Goal: Task Accomplishment & Management: Manage account settings

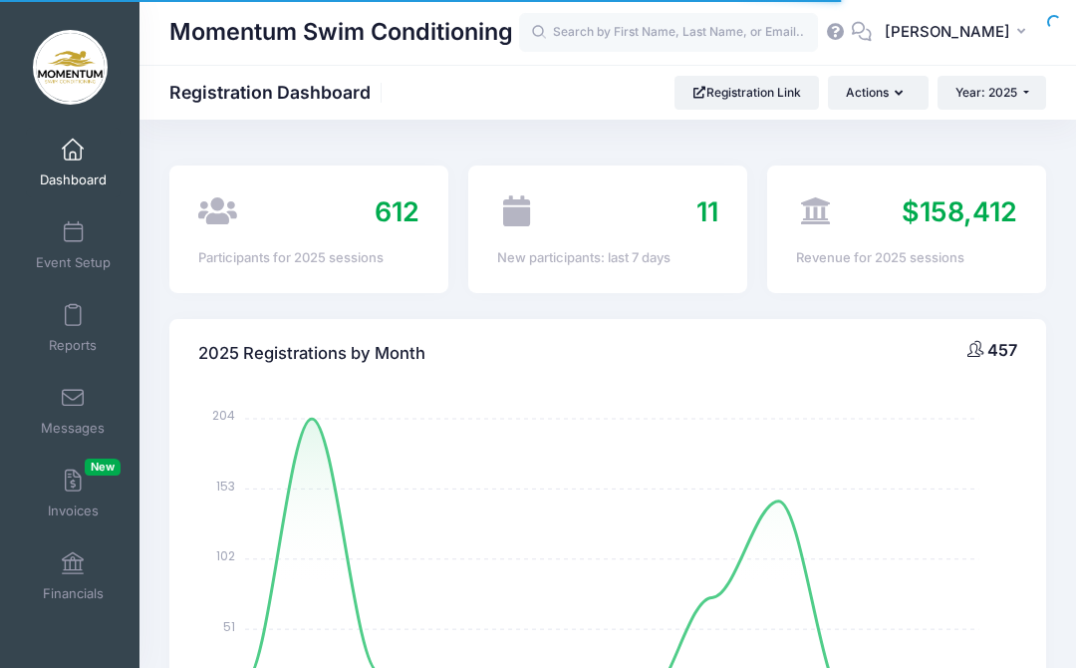
select select
click at [686, 17] on input "text" at bounding box center [668, 33] width 299 height 40
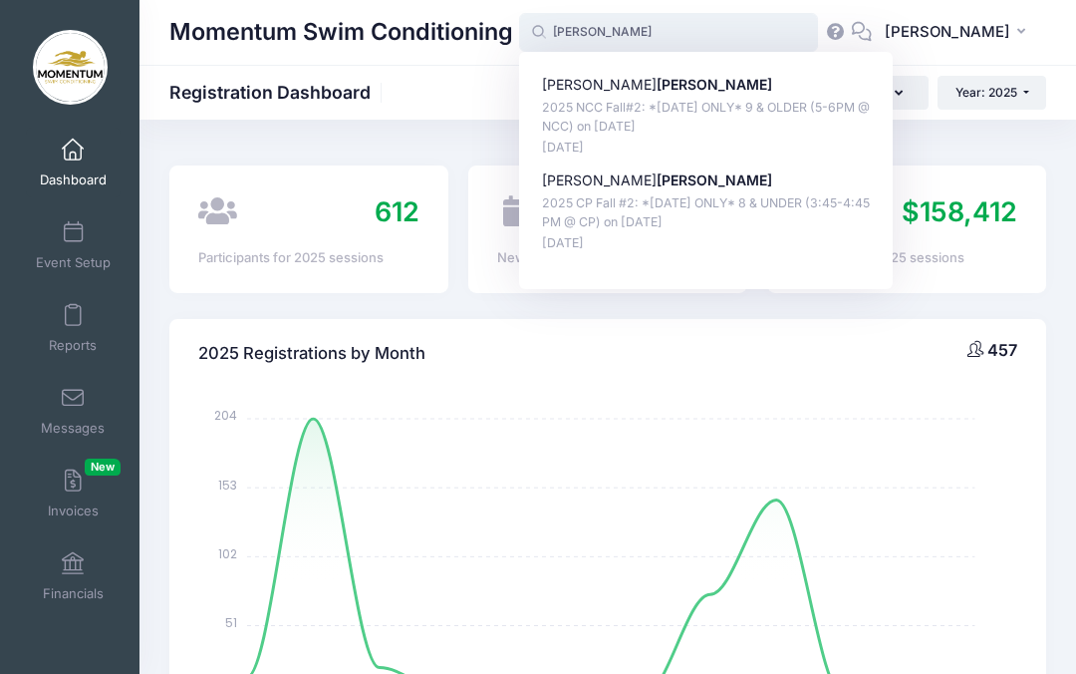
click at [659, 103] on p "2025 NCC Fall#2: *Monday ONLY* 9 & OLDER (5-6PM @ NCC) on Nov-03, 2025" at bounding box center [706, 117] width 329 height 37
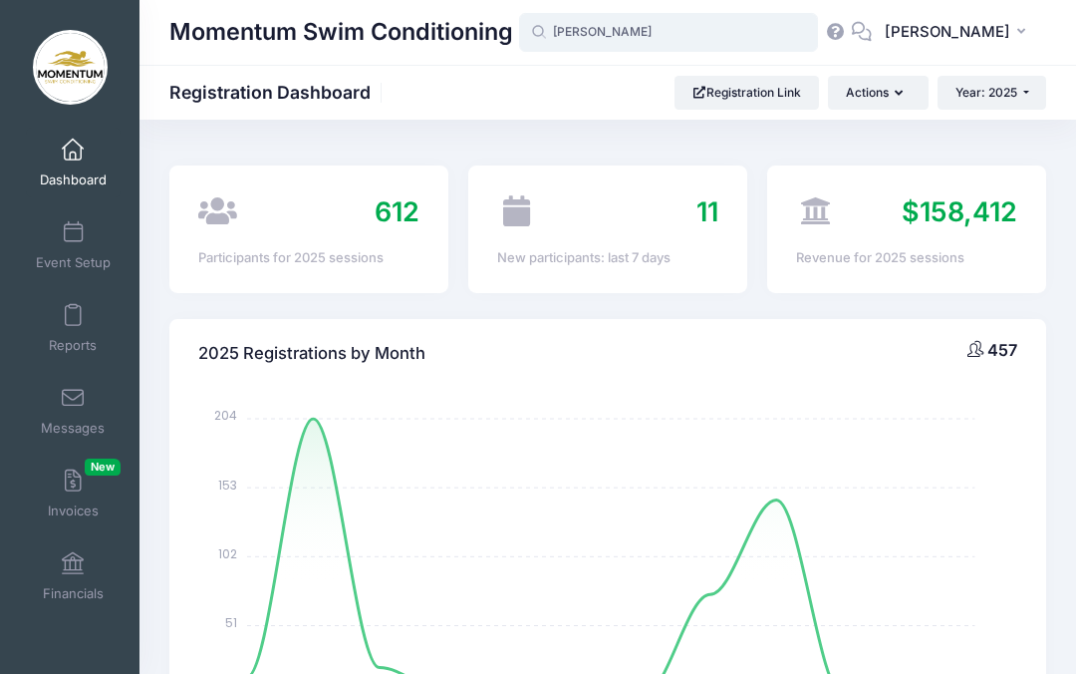
type input "William Hendren (2025 NCC Fall#2: *Monday ONLY* 9 &amp; OLDER (5-6PM @ NCC), No…"
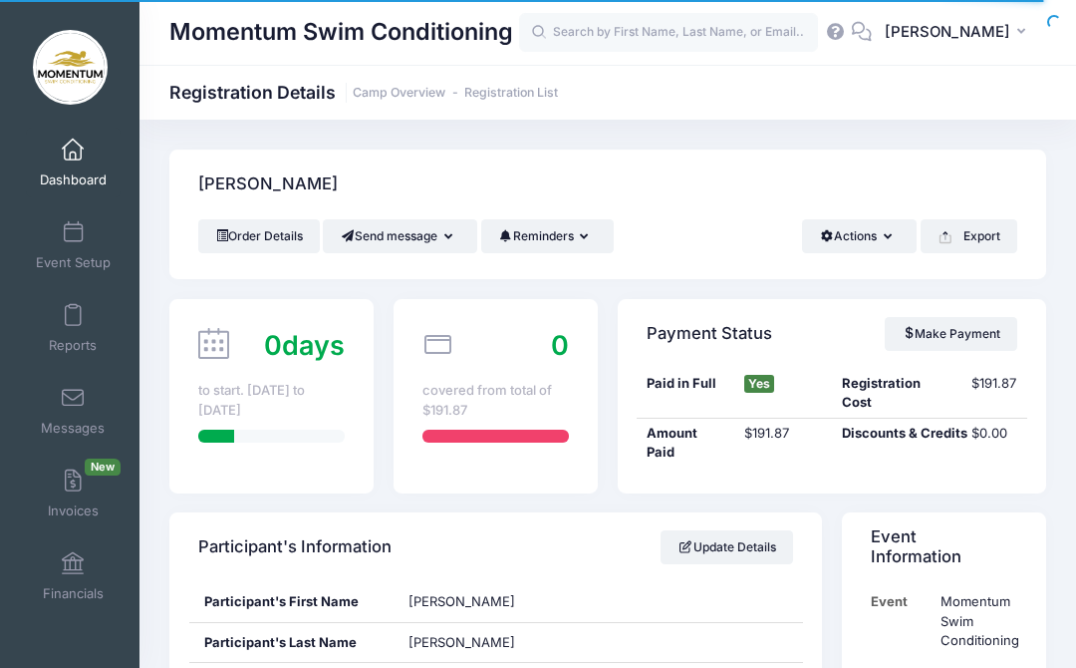
click at [858, 230] on button "Actions" at bounding box center [859, 236] width 115 height 34
click at [864, 236] on button "Actions" at bounding box center [859, 236] width 115 height 34
click at [851, 234] on button "Actions" at bounding box center [859, 236] width 115 height 34
click at [864, 229] on button "Actions" at bounding box center [859, 236] width 115 height 34
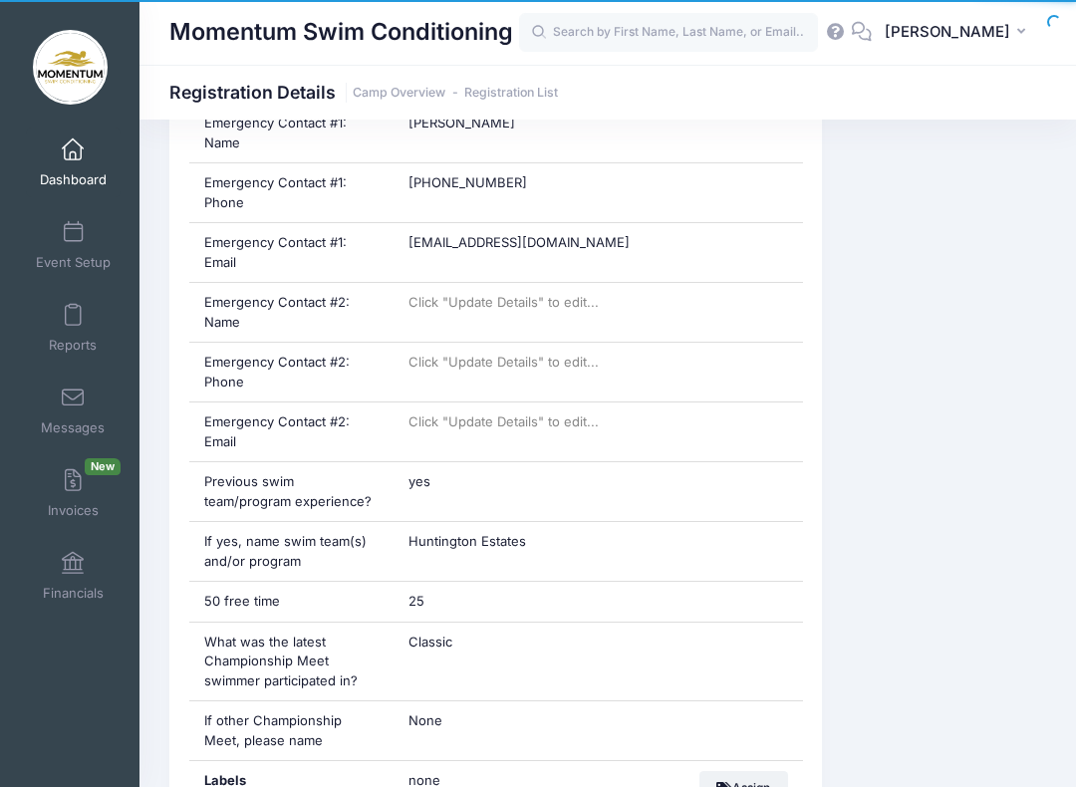
scroll to position [1094, 0]
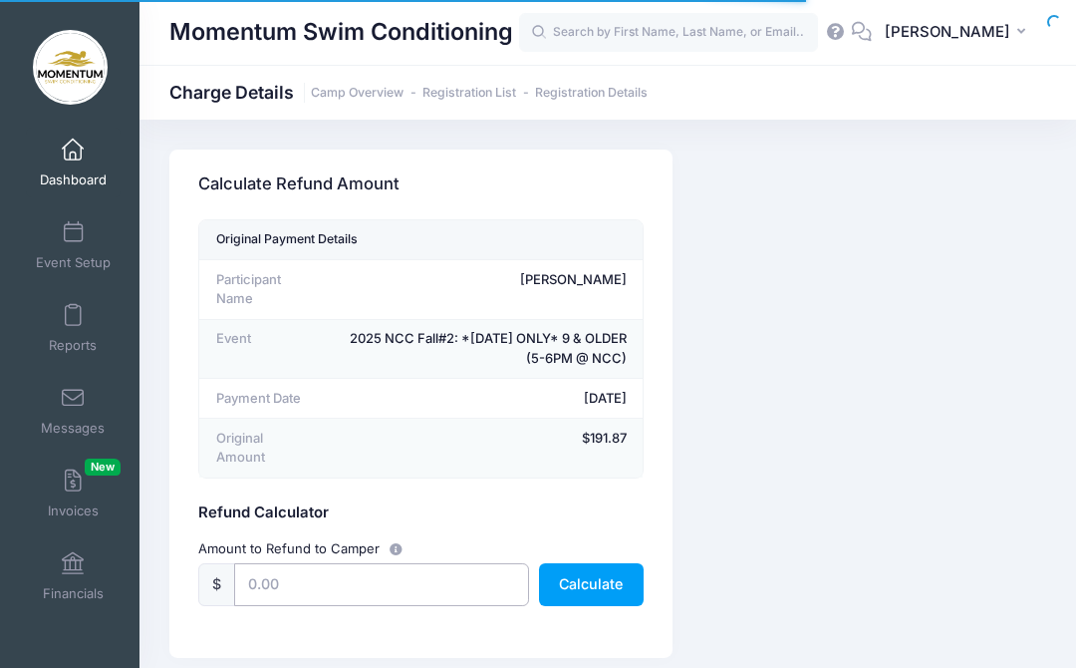
click at [307, 601] on input "text" at bounding box center [381, 584] width 295 height 43
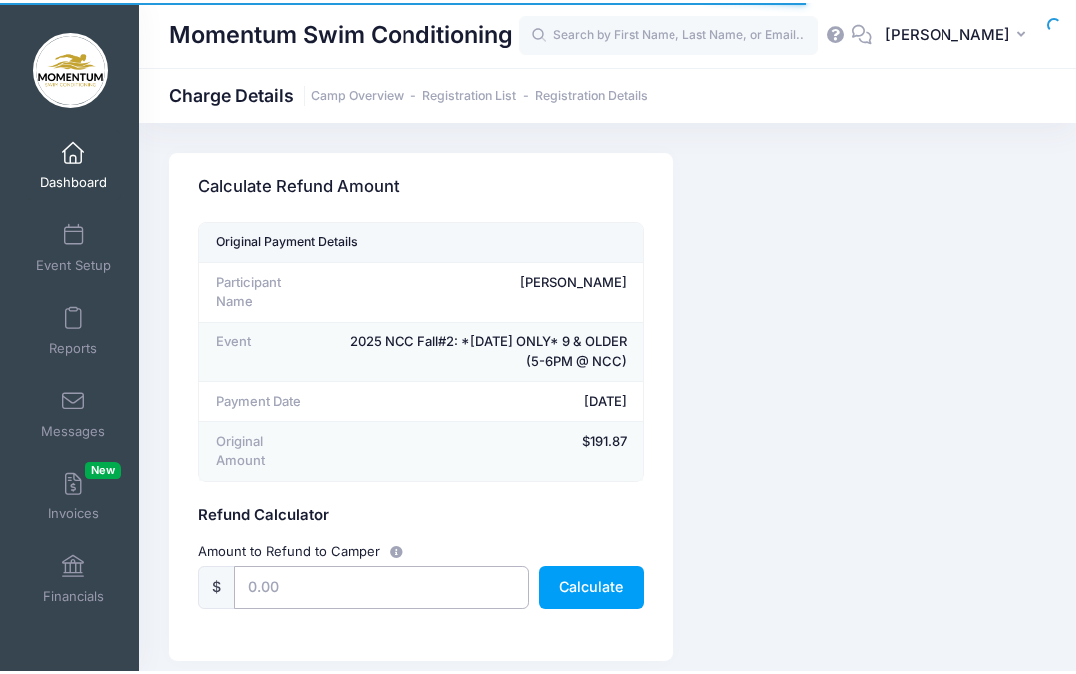
scroll to position [83, 0]
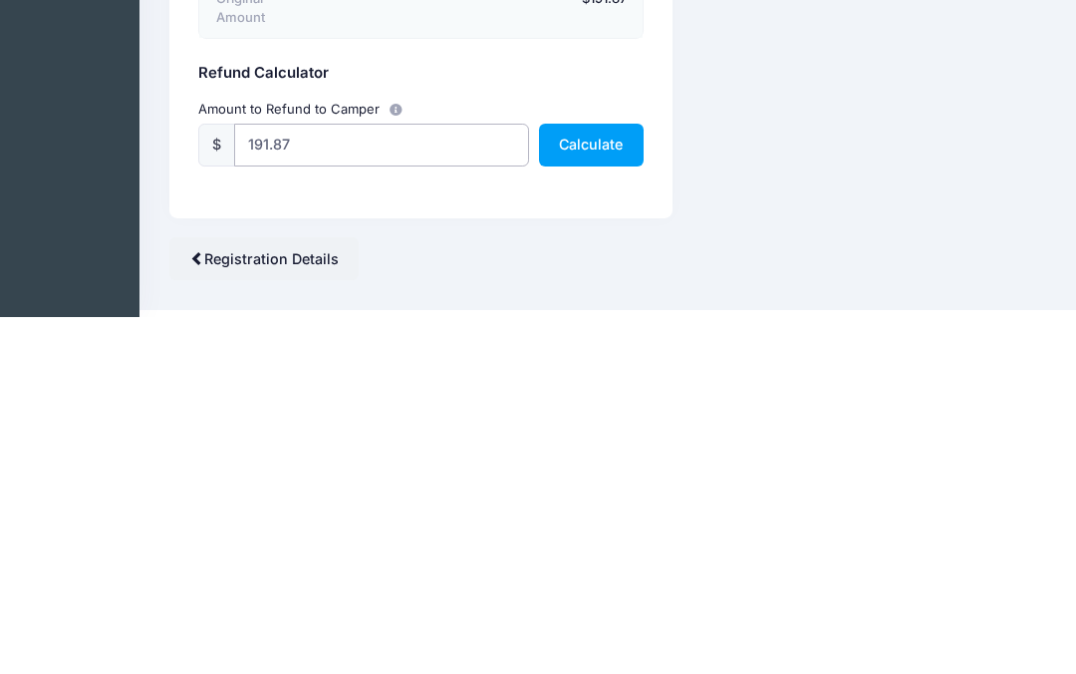
type input "191.87"
click at [609, 480] on button "Calculate" at bounding box center [591, 501] width 105 height 43
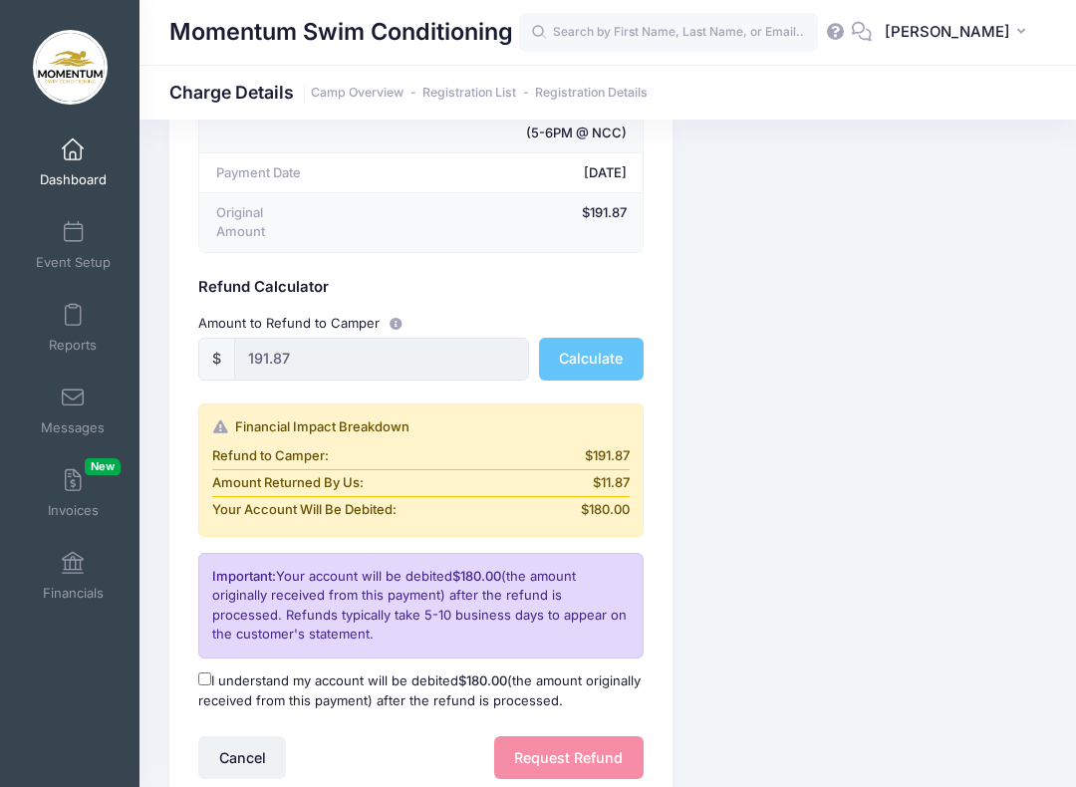
scroll to position [239, 0]
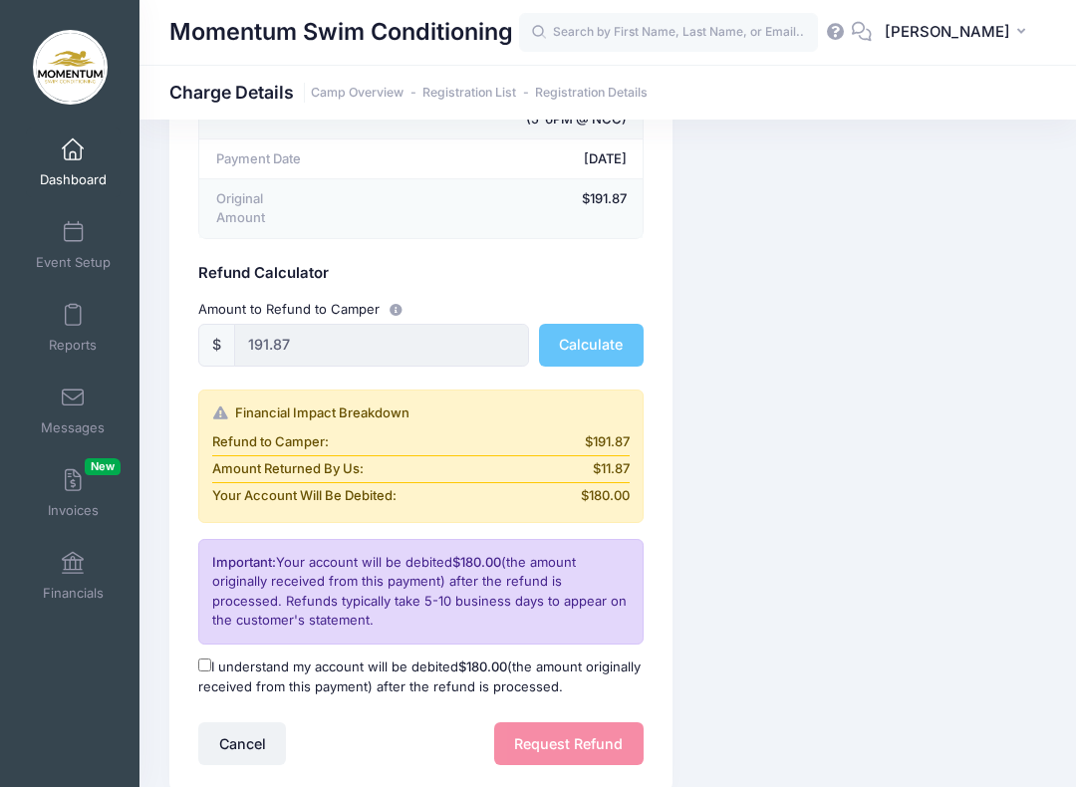
click at [211, 667] on input "I understand my account will be debited $180.00 (the amount originally received…" at bounding box center [204, 665] width 13 height 13
checkbox input "true"
click at [576, 667] on button "Request Refund" at bounding box center [569, 744] width 150 height 43
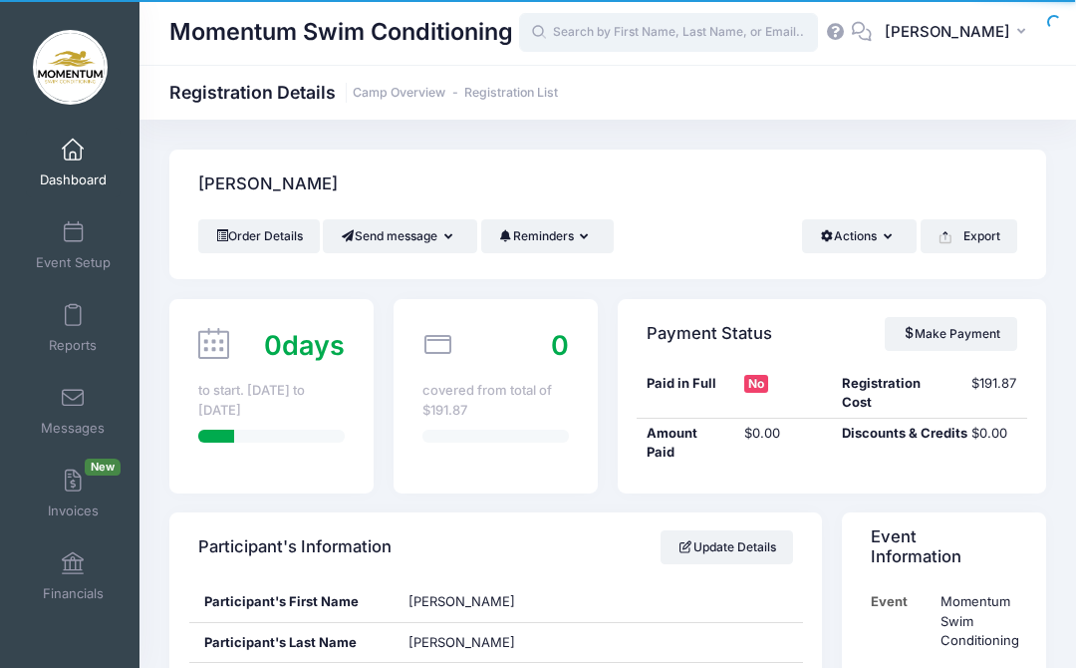
click at [682, 23] on input "text" at bounding box center [668, 33] width 299 height 40
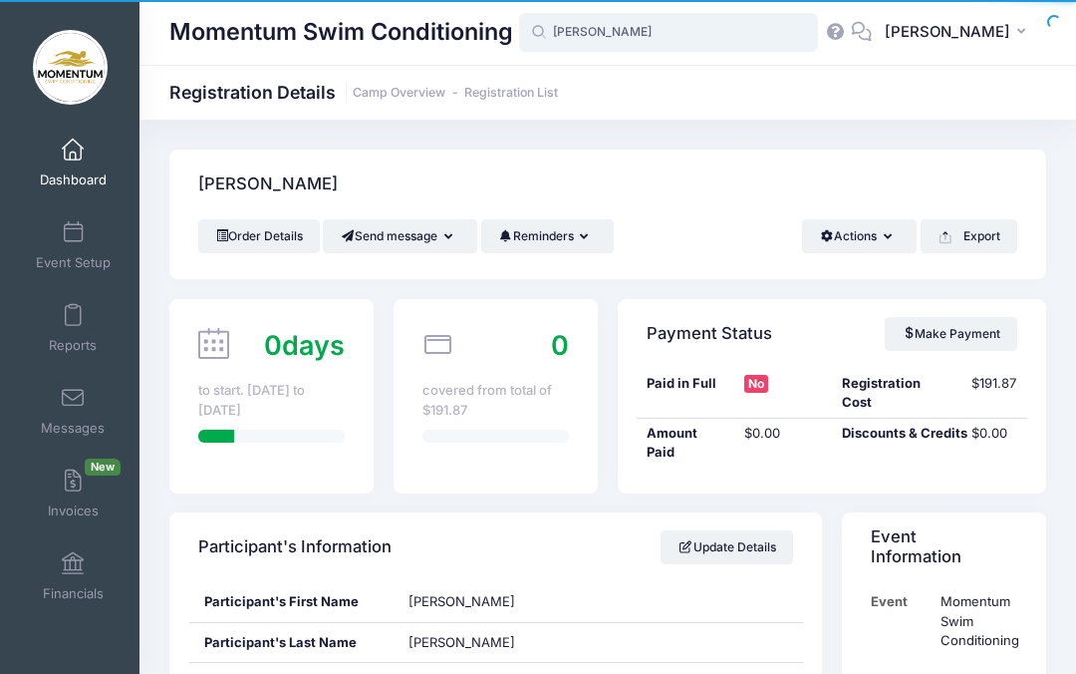
type input "Hendren"
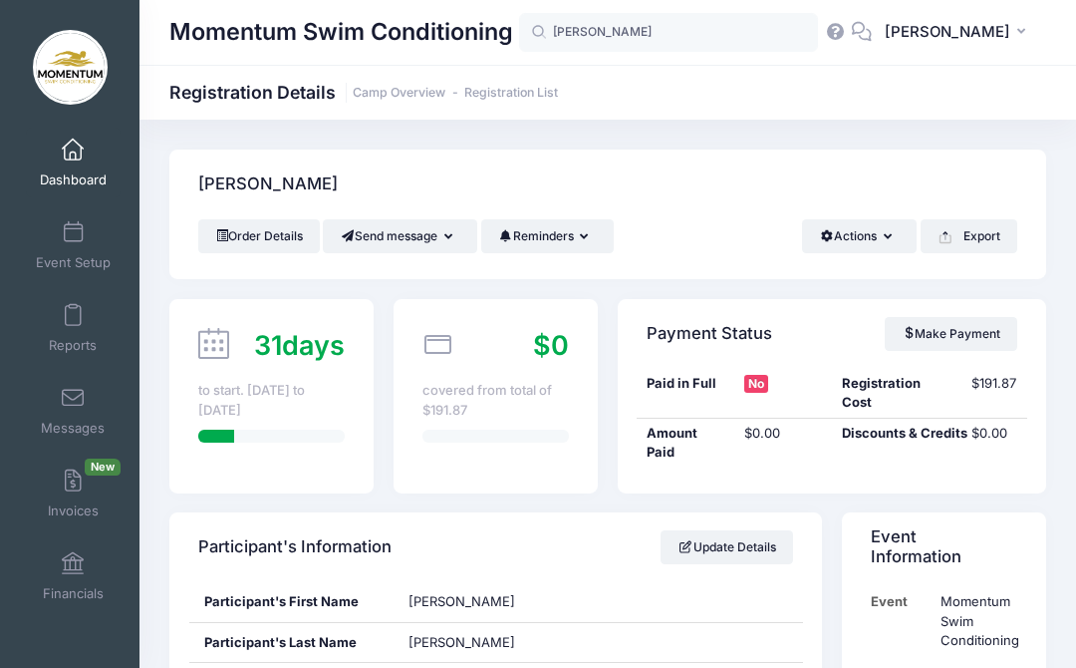
click at [897, 243] on button "Actions" at bounding box center [859, 236] width 115 height 34
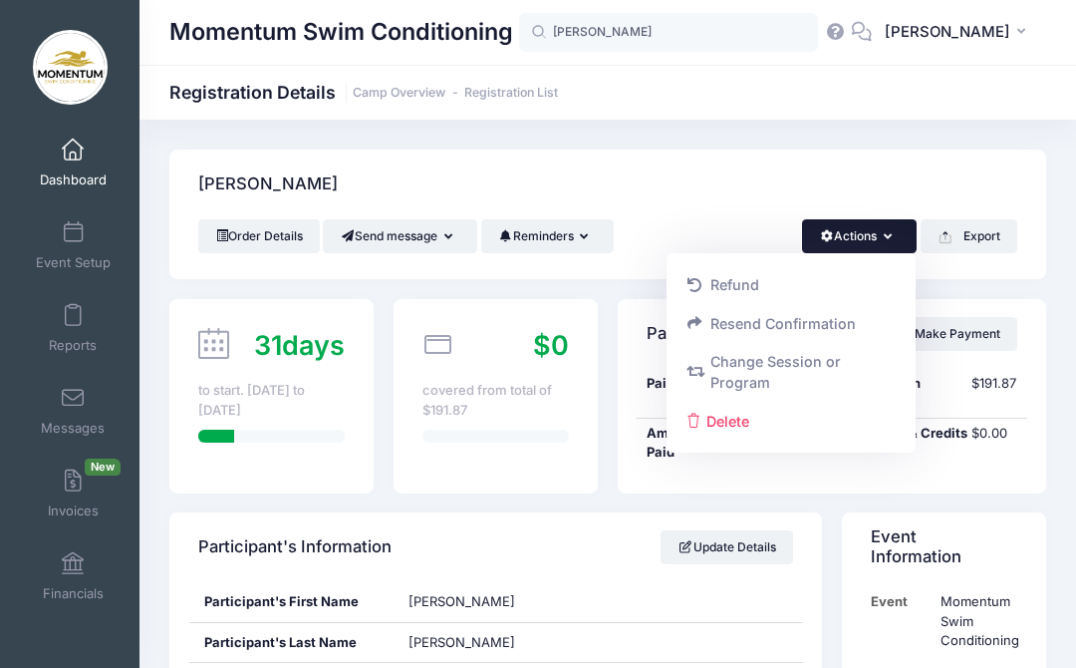
click at [708, 212] on div "Hendren, William" at bounding box center [607, 185] width 877 height 70
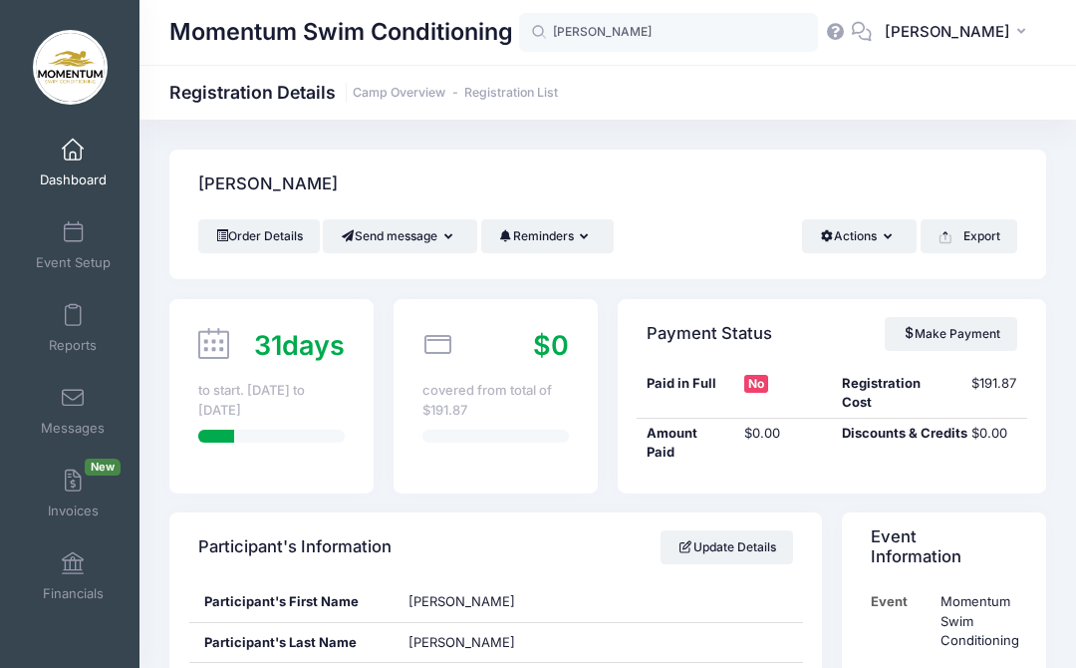
click at [863, 231] on button "Actions" at bounding box center [859, 236] width 115 height 34
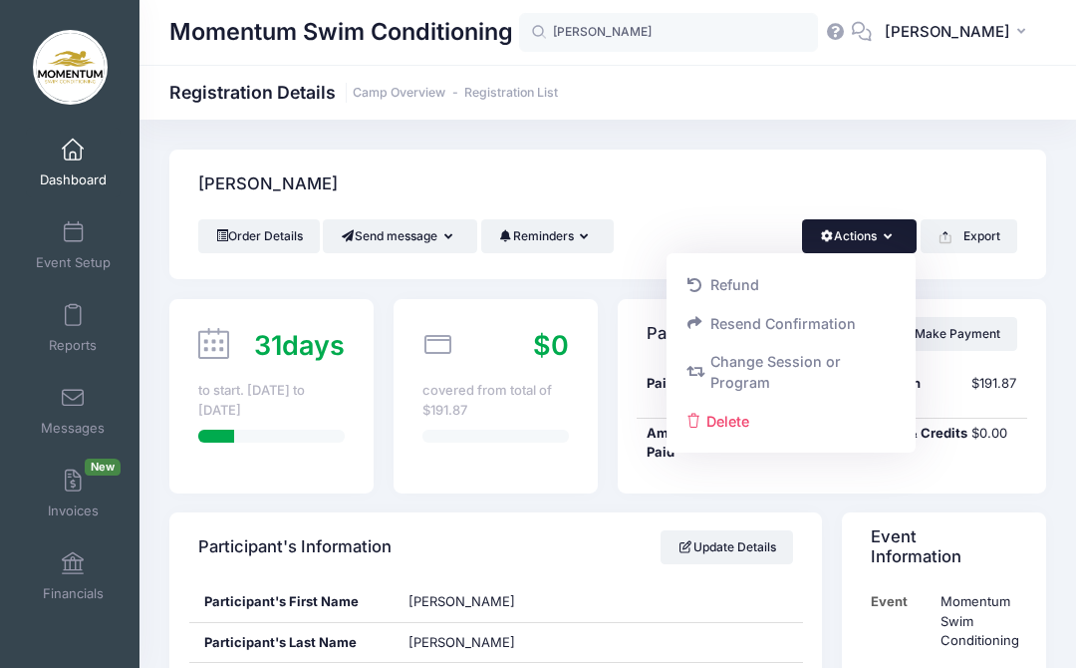
click at [741, 418] on link "Delete" at bounding box center [792, 421] width 230 height 38
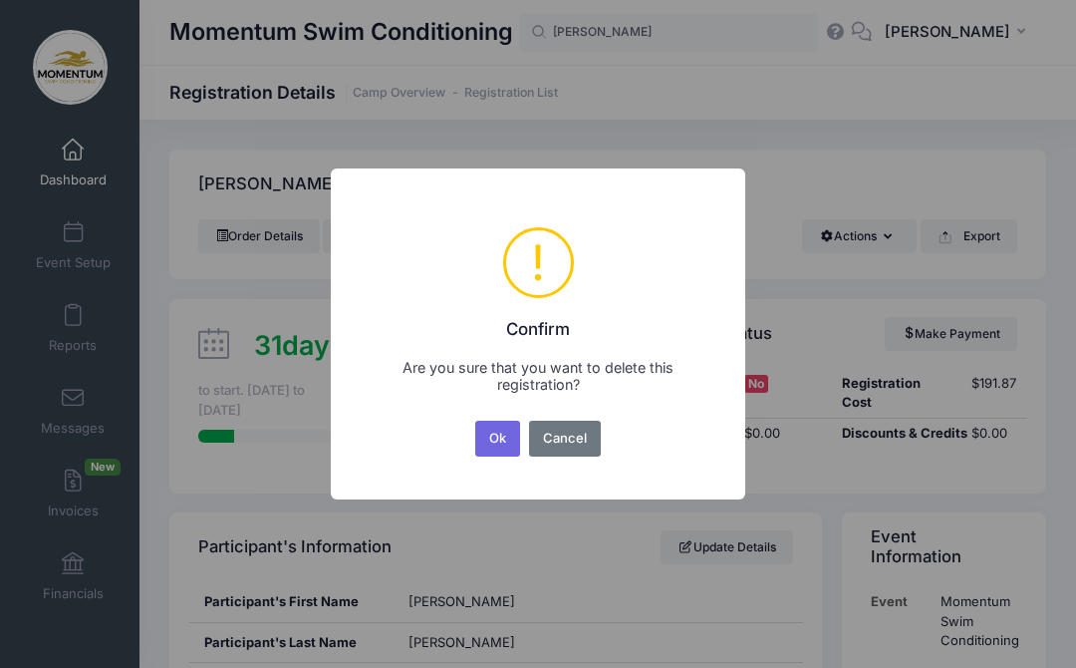
click at [507, 434] on button "Ok" at bounding box center [498, 439] width 46 height 36
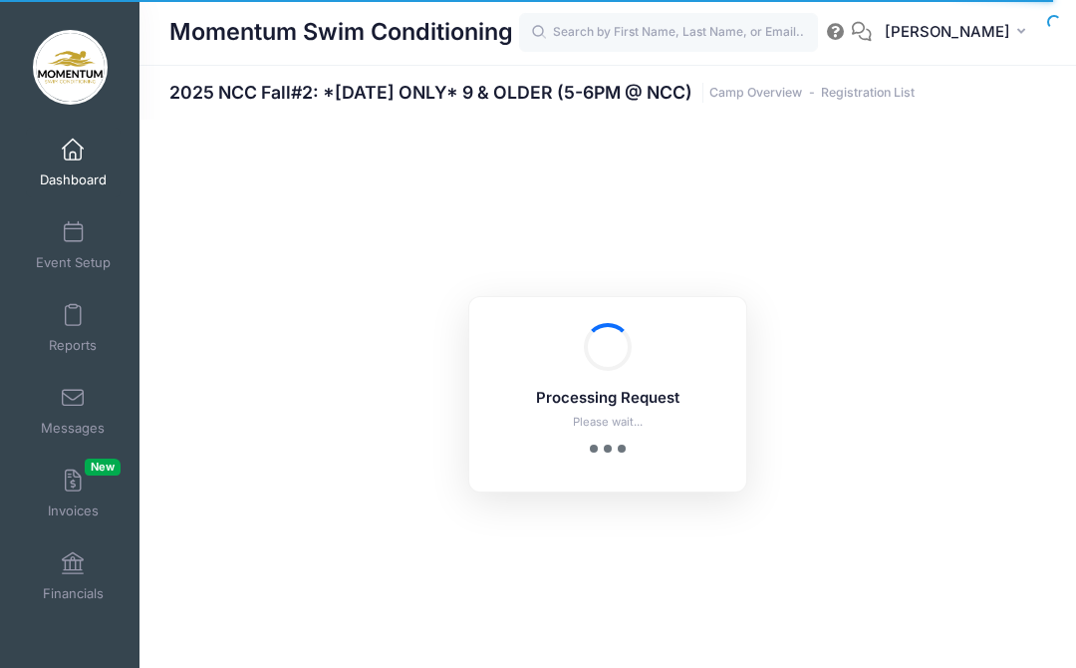
select select "10"
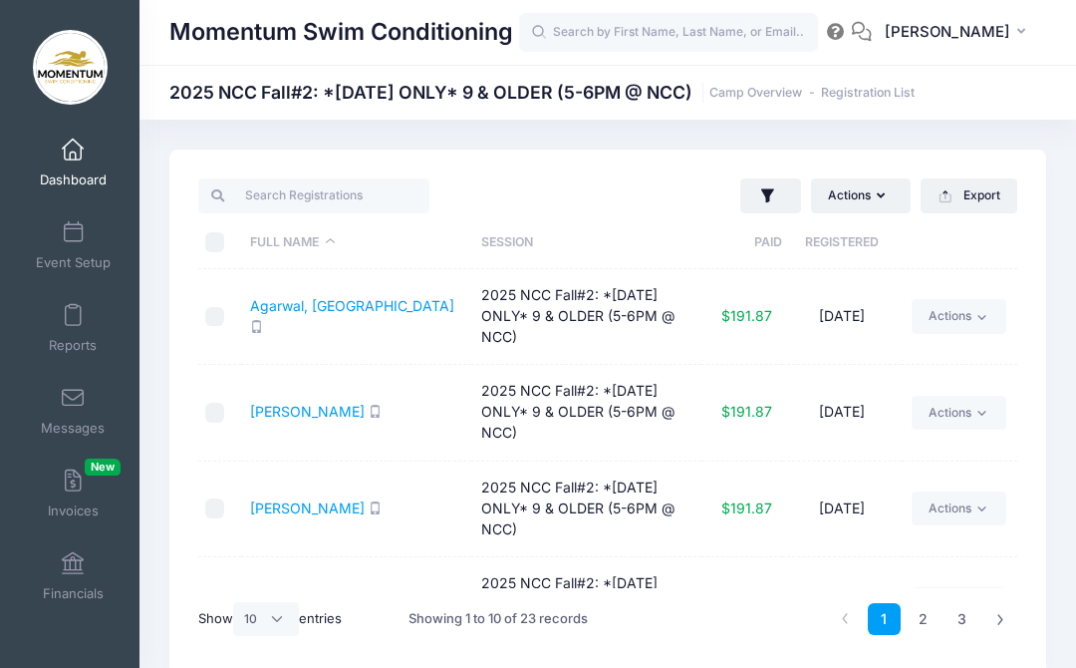
scroll to position [83, 0]
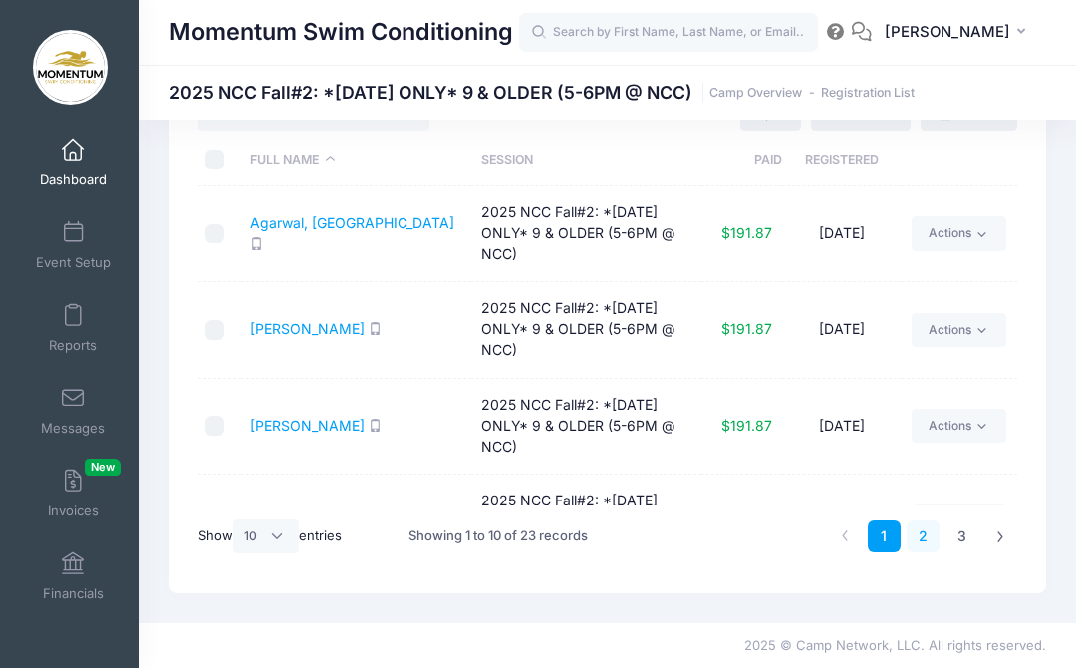
click at [914, 537] on link "2" at bounding box center [923, 536] width 33 height 33
click at [989, 421] on icon at bounding box center [982, 426] width 15 height 15
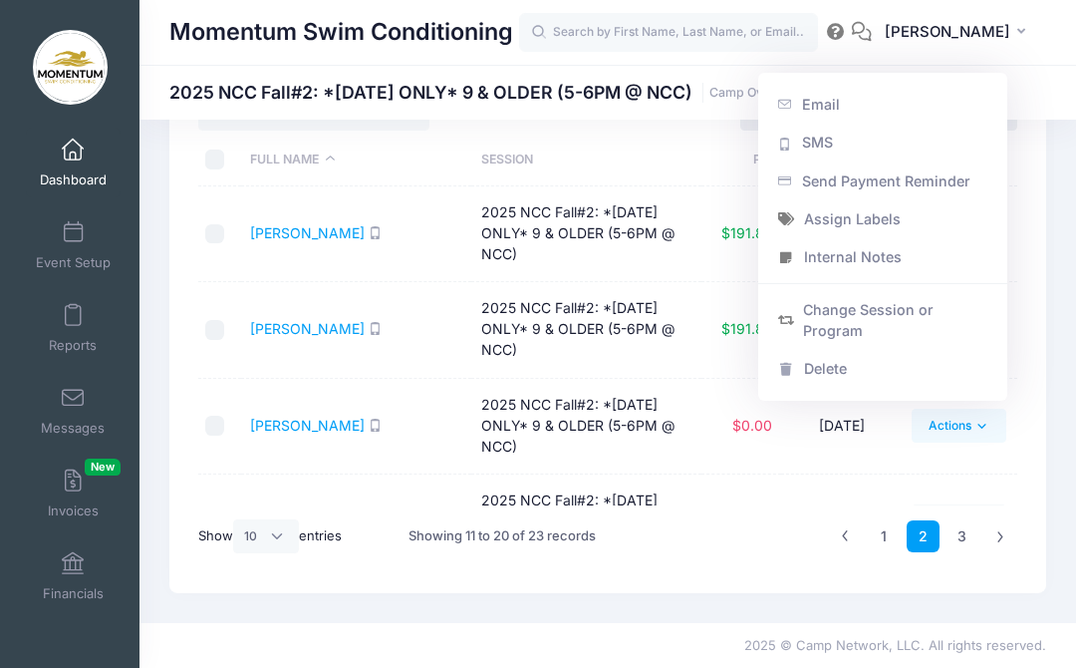
click at [822, 376] on link "Delete" at bounding box center [883, 370] width 230 height 38
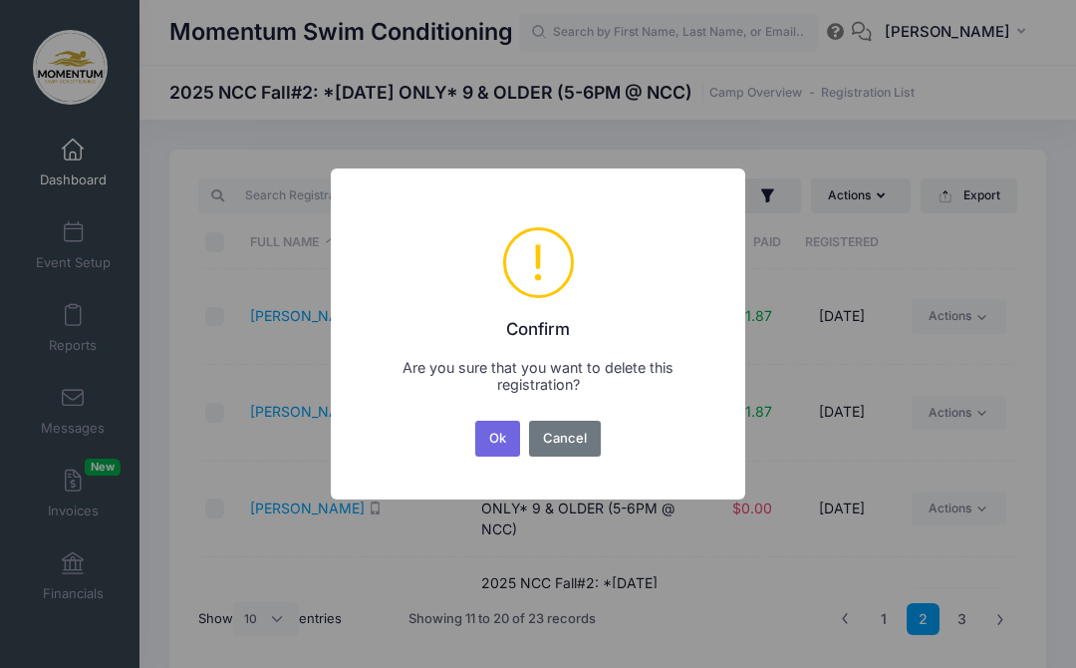
click at [486, 450] on button "Ok" at bounding box center [498, 439] width 46 height 36
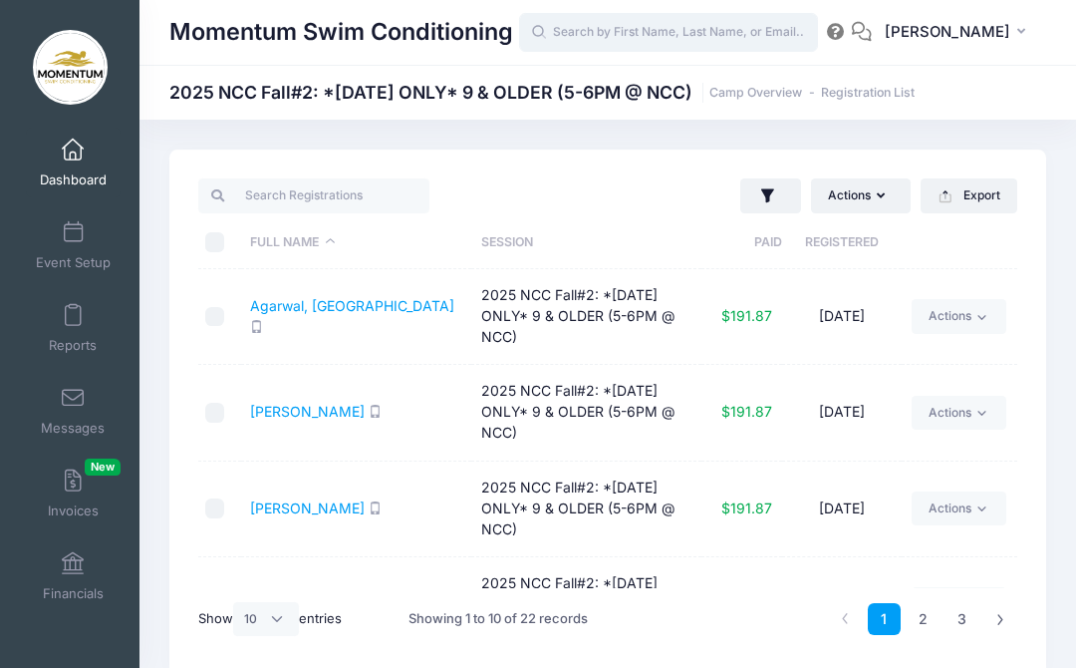
click at [723, 30] on input "text" at bounding box center [668, 33] width 299 height 40
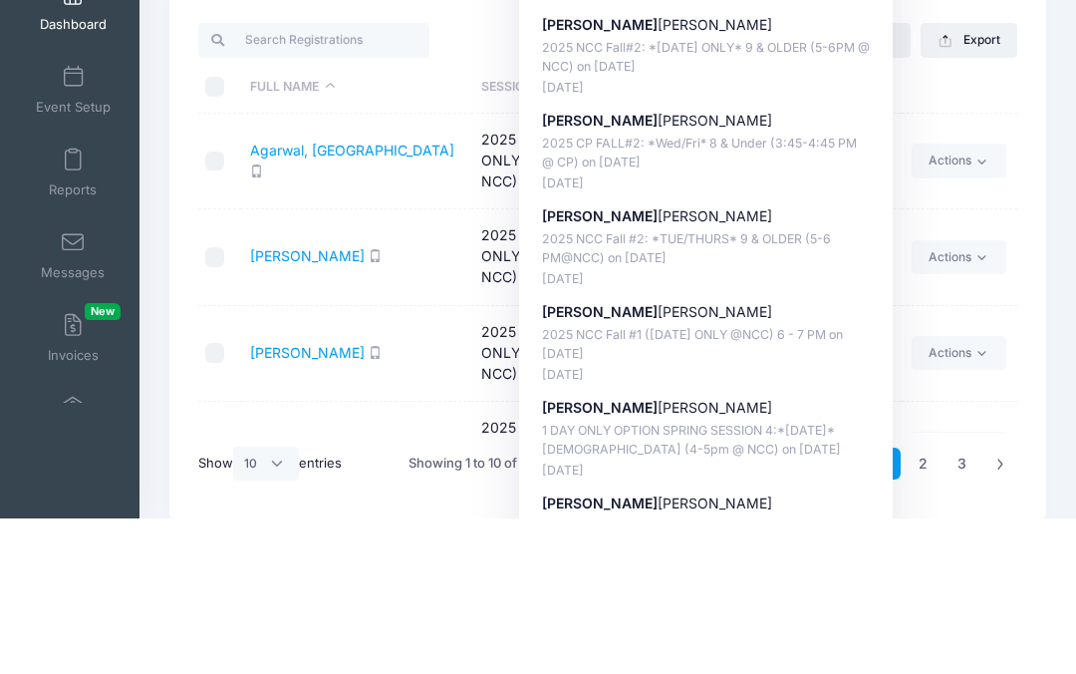
click at [750, 386] on p "2025 NCC Fall #2: *TUE/THURS* 9 & OLDER (5-6 PM@NCC) on [DATE]" at bounding box center [706, 404] width 329 height 37
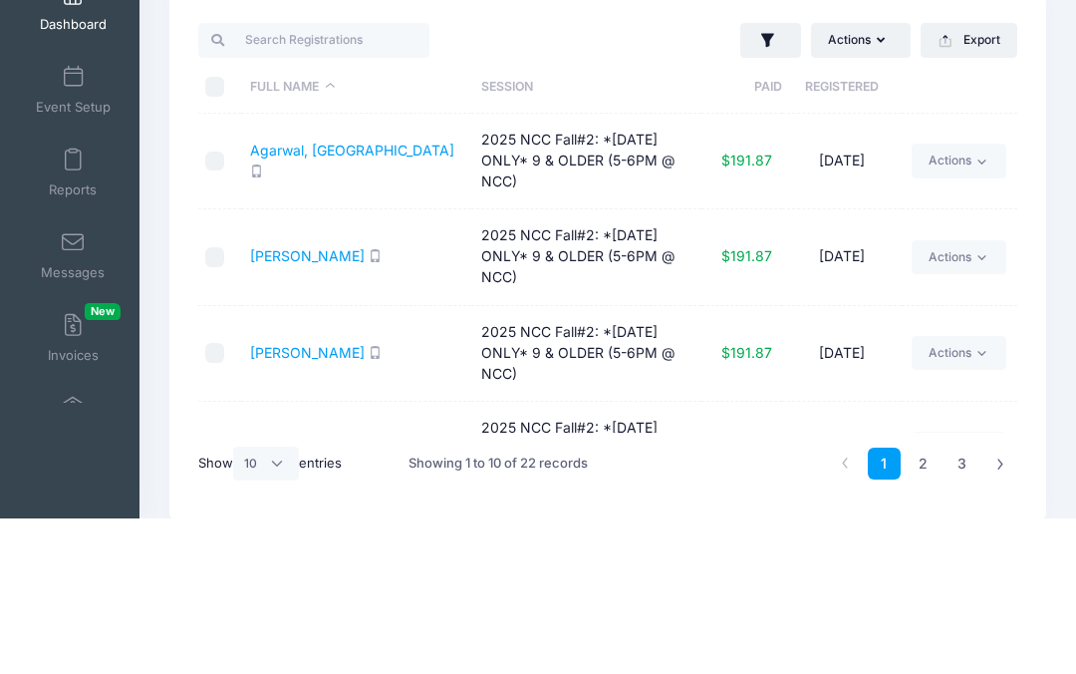
type input "[PERSON_NAME] (2025 NCC Fall #2: *TUE/THURS* 9 &amp; OLDER (5-6 PM@NCC), [DATE])"
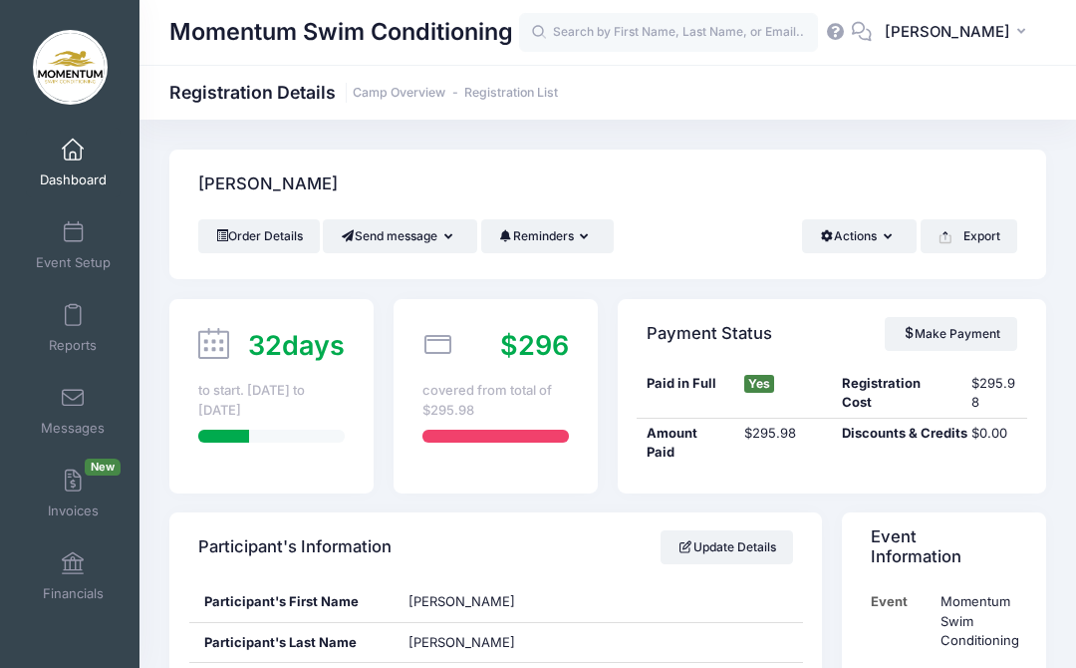
click at [62, 231] on link "Event Setup" at bounding box center [73, 245] width 95 height 70
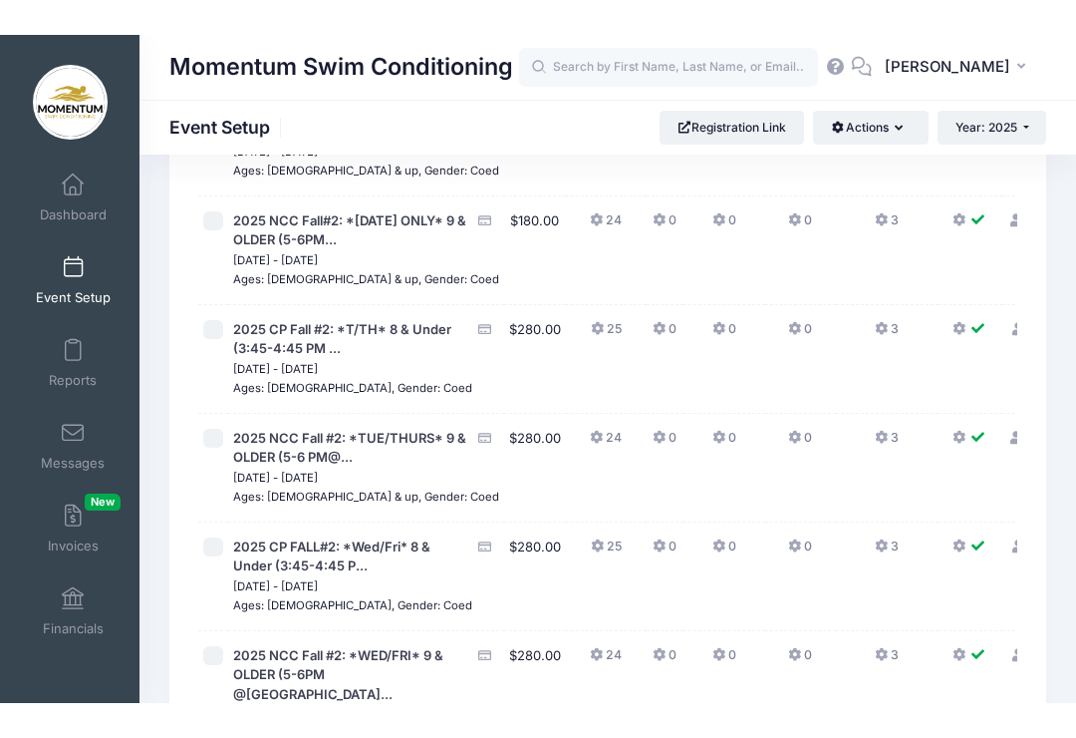
scroll to position [2603, 0]
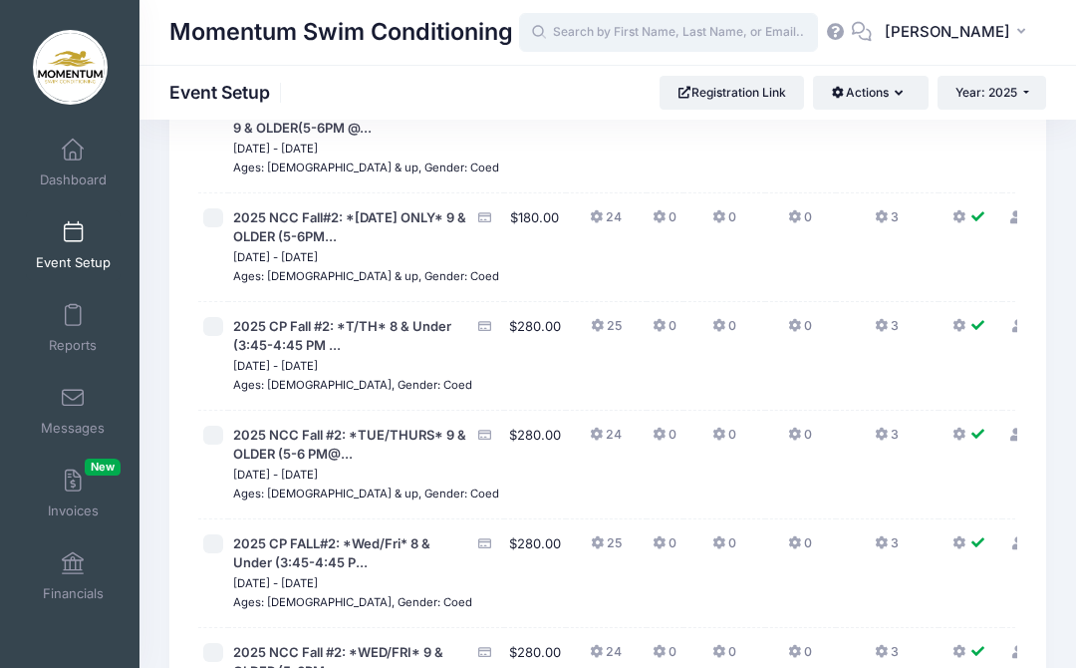
click at [593, 33] on input "text" at bounding box center [668, 33] width 299 height 40
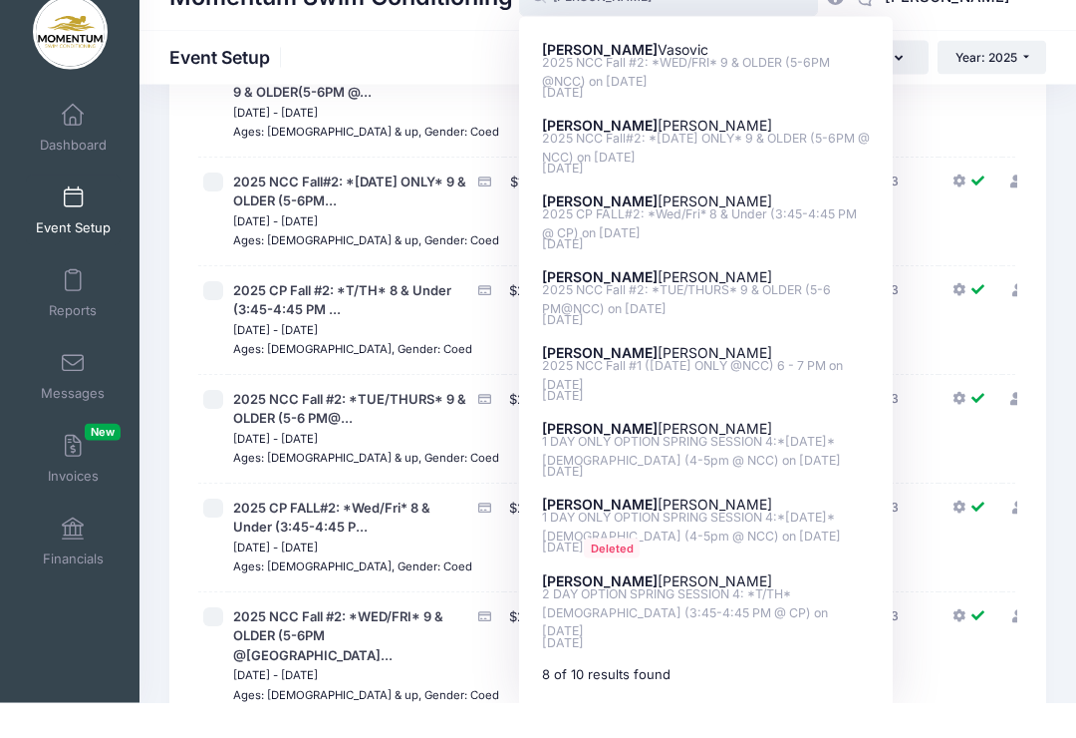
click at [815, 302] on p "[PERSON_NAME]" at bounding box center [706, 312] width 329 height 21
type input "[PERSON_NAME] (2025 NCC Fall #2: *TUE/THURS* 9 &amp; OLDER (5-6 PM@NCC), [DATE])"
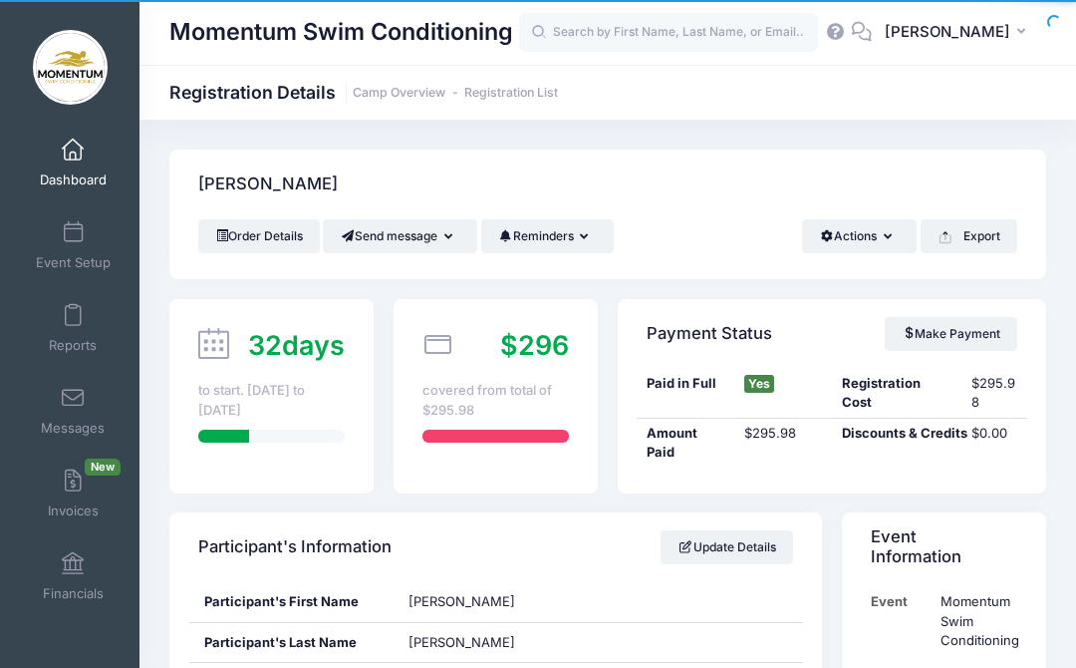
click at [868, 236] on button "Actions" at bounding box center [859, 236] width 115 height 34
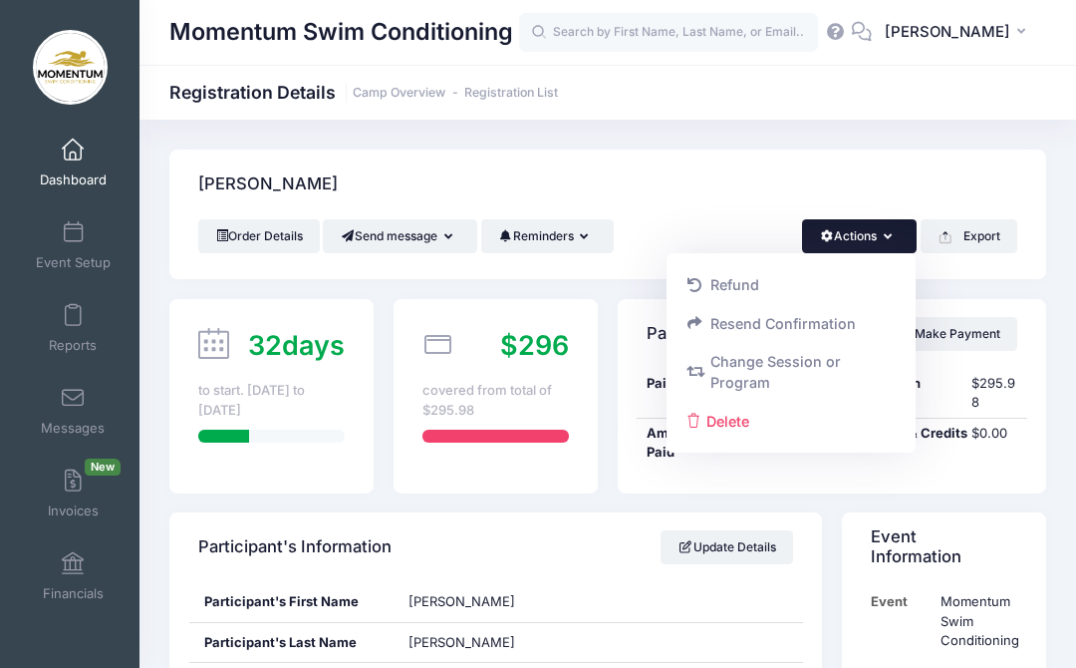
click at [785, 362] on link "Change Session or Program" at bounding box center [792, 373] width 230 height 60
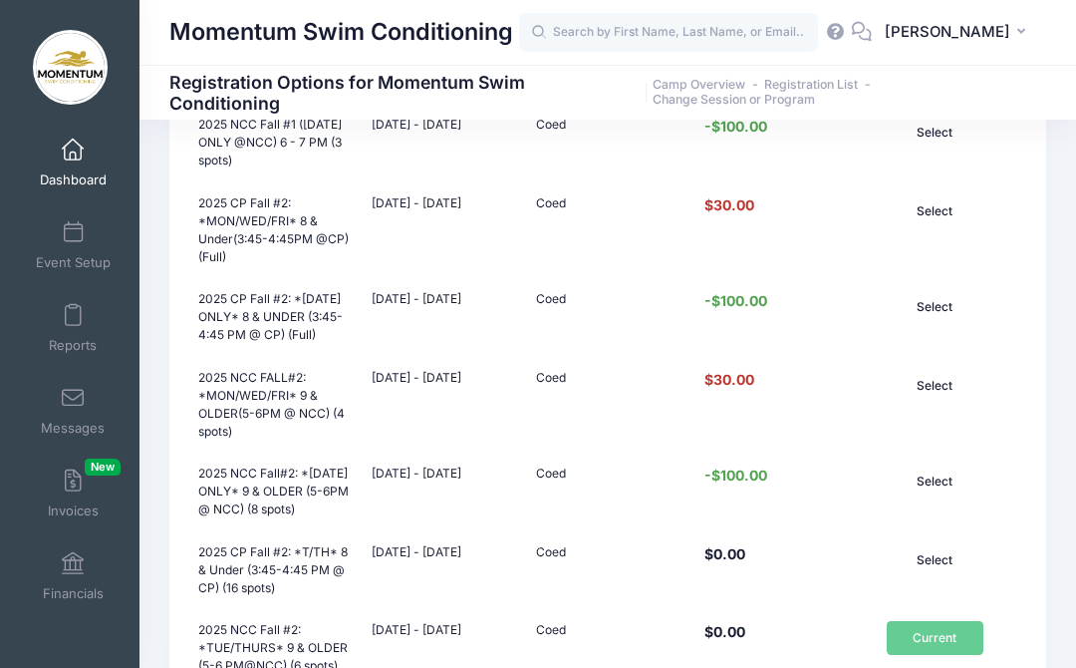
scroll to position [461, 0]
click at [934, 481] on button "Select" at bounding box center [935, 482] width 96 height 34
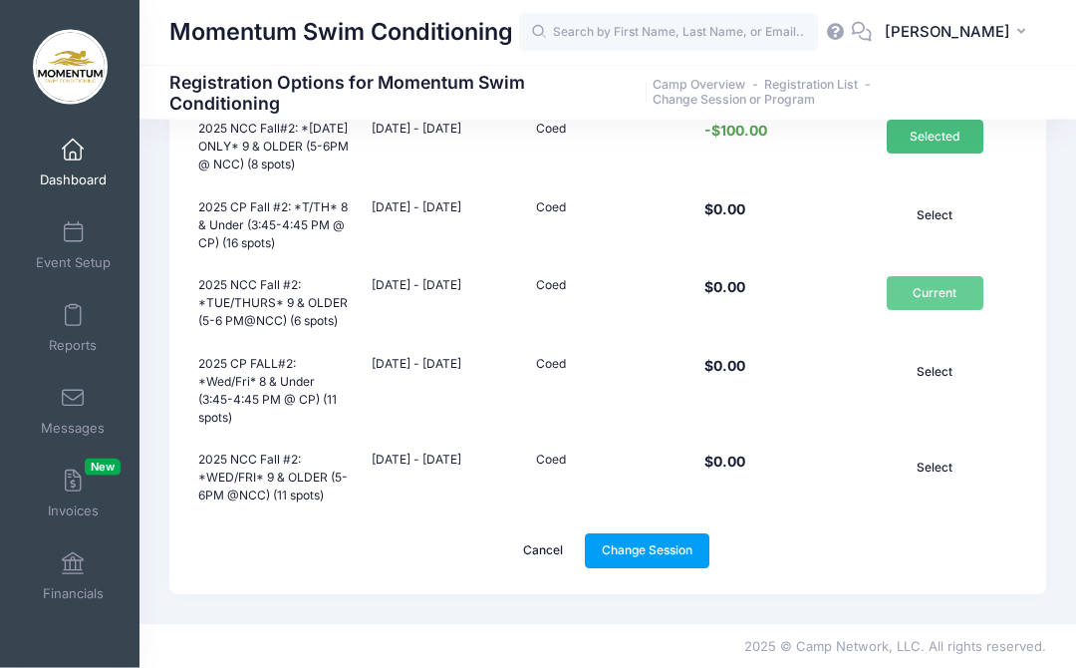
scroll to position [824, 0]
click at [655, 545] on link "Change Session" at bounding box center [648, 549] width 126 height 34
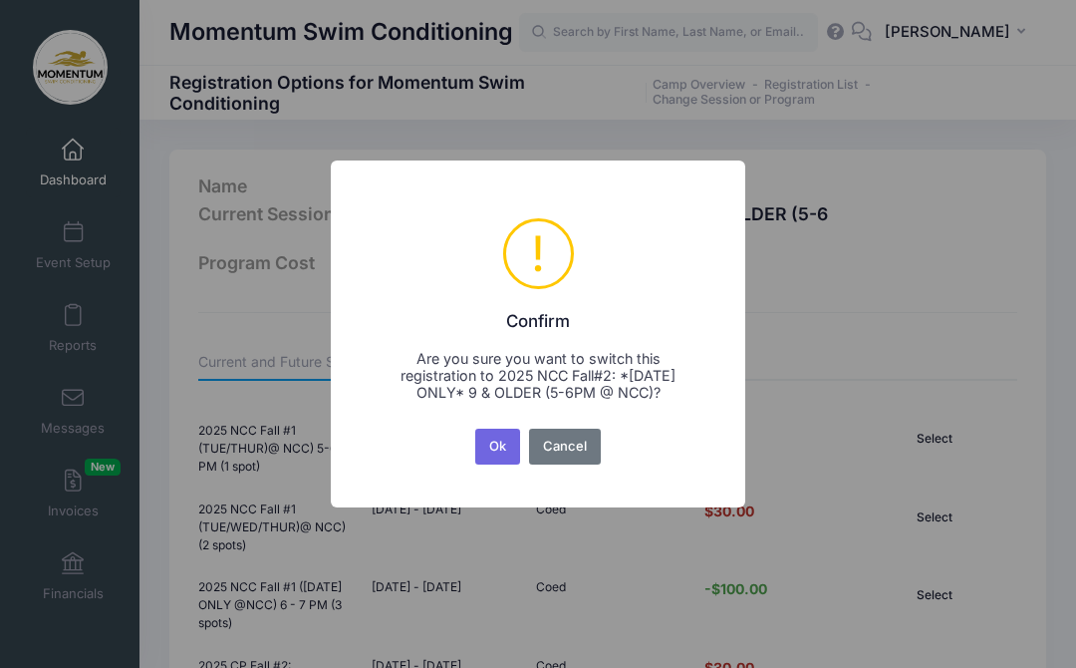
click at [501, 456] on button "Ok" at bounding box center [498, 447] width 46 height 36
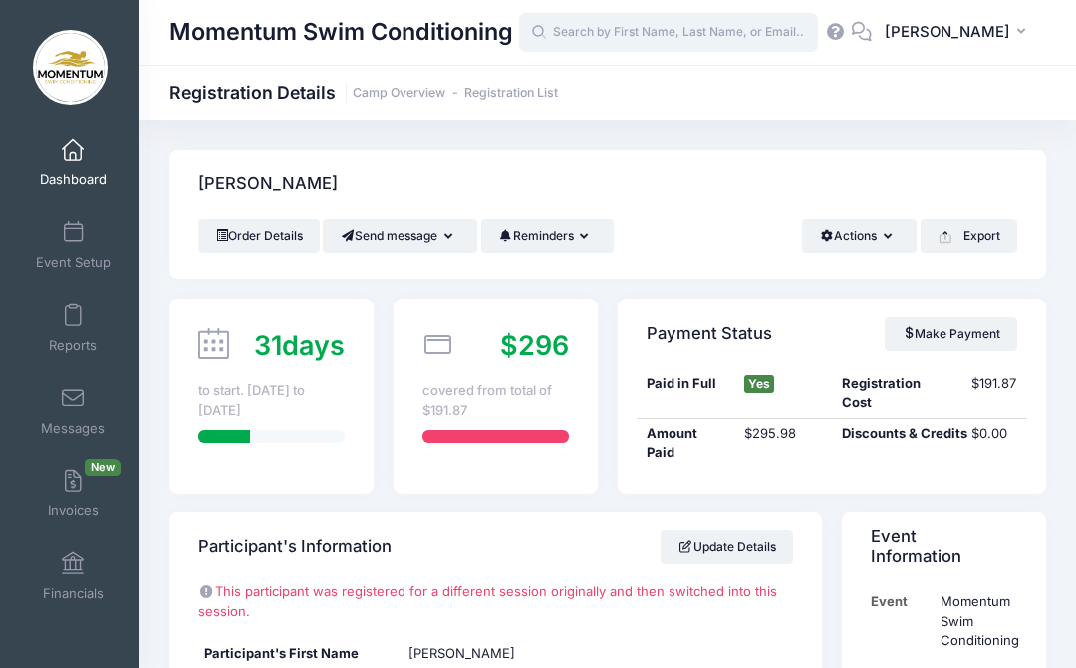
click at [635, 52] on input "text" at bounding box center [668, 33] width 299 height 40
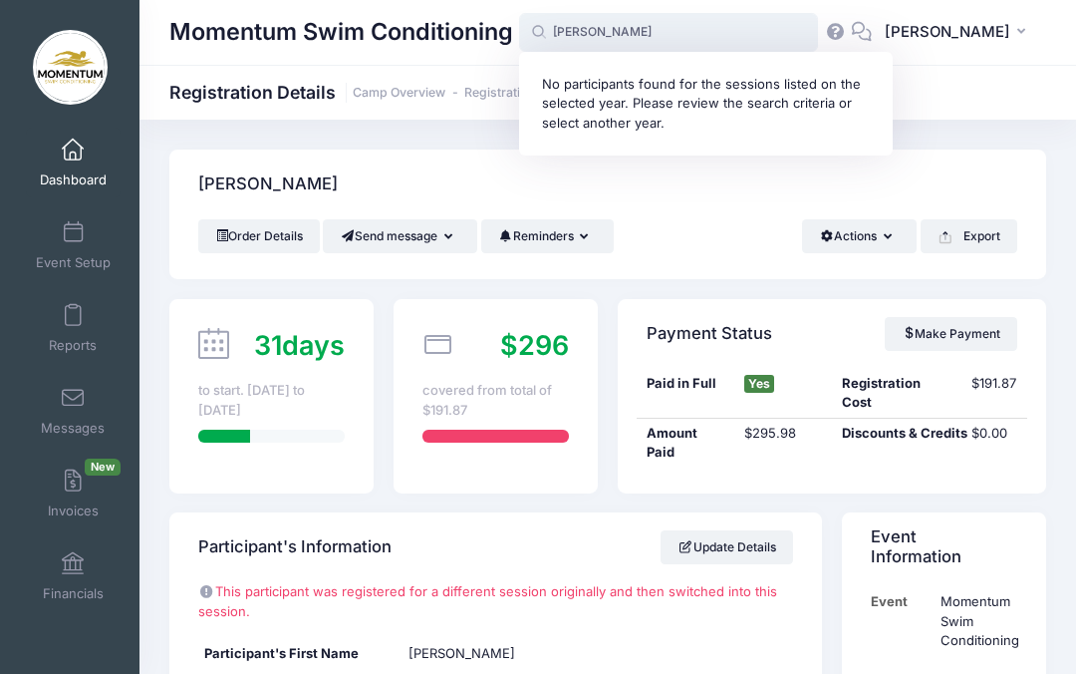
type input "[PERSON_NAME]"
click at [73, 158] on span at bounding box center [73, 151] width 0 height 22
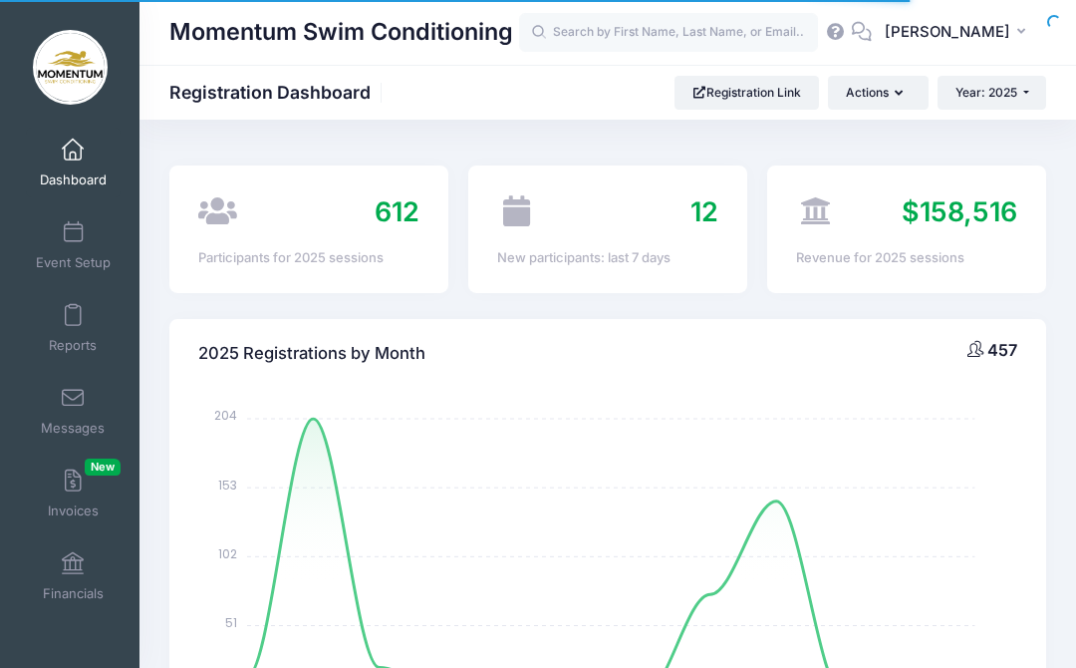
select select
click at [637, 31] on input "text" at bounding box center [668, 33] width 299 height 40
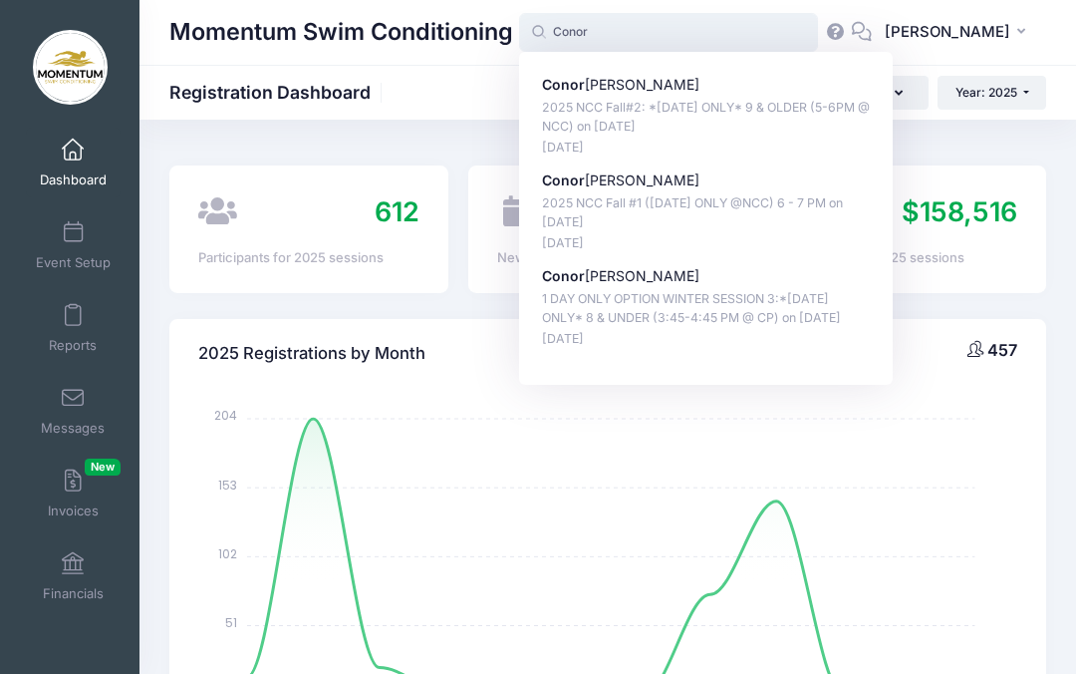
click at [735, 113] on p "2025 NCC Fall#2: *Monday ONLY* 9 & OLDER (5-6PM @ NCC) on Nov-03, 2025" at bounding box center [706, 117] width 329 height 37
type input "Conor Allen (2025 NCC Fall#2: *Monday ONLY* 9 &amp; OLDER (5-6PM @ NCC), Nov-03…"
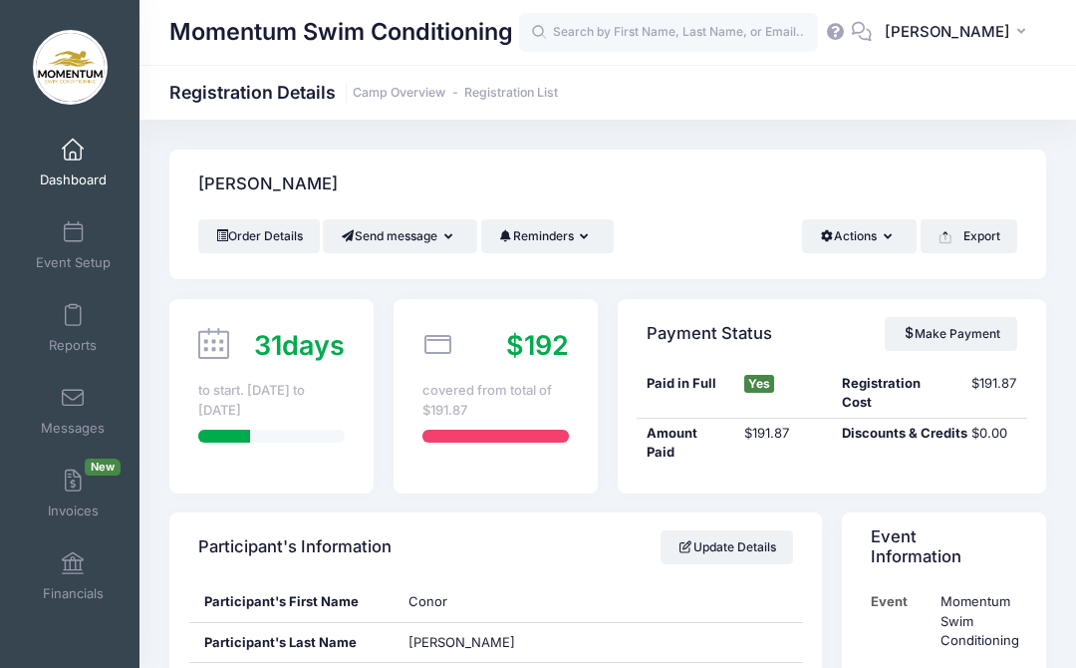
click at [881, 231] on button "Actions" at bounding box center [859, 236] width 115 height 34
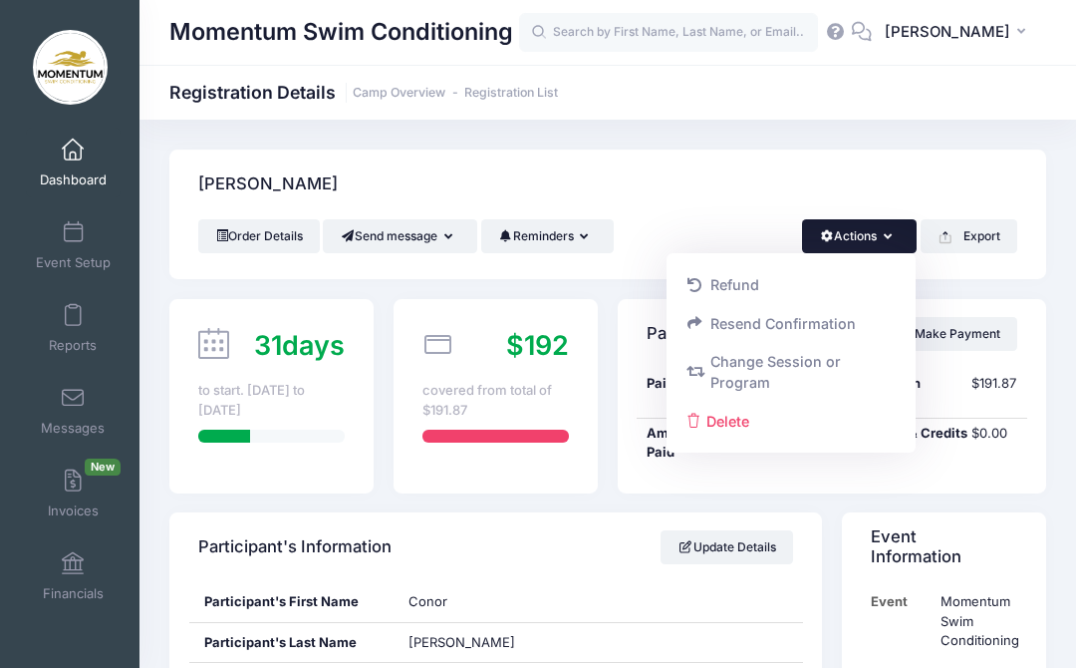
click at [742, 272] on link "Refund" at bounding box center [792, 285] width 230 height 38
